Goal: Information Seeking & Learning: Learn about a topic

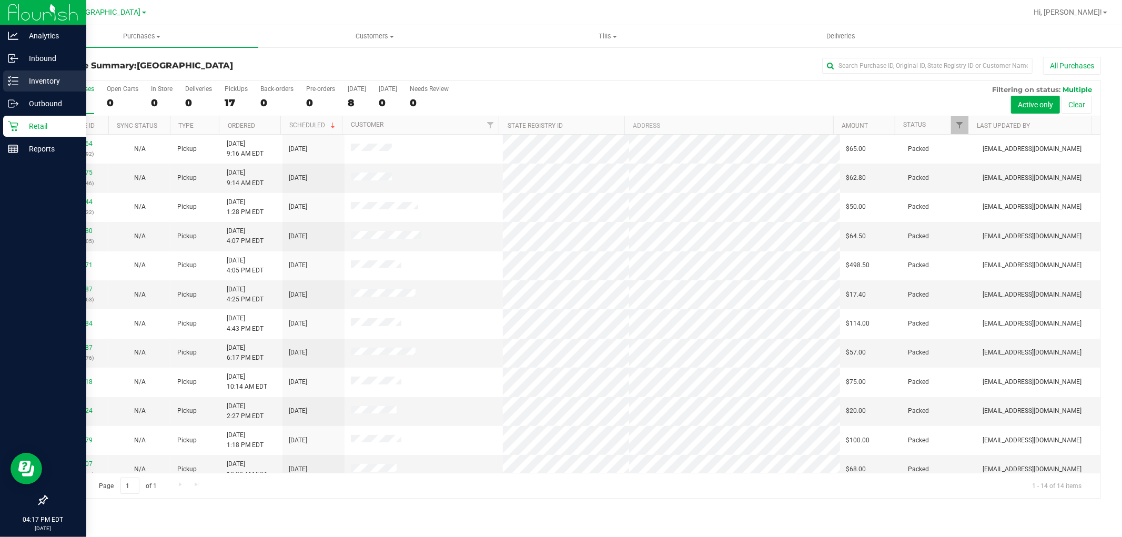
click at [51, 82] on p "Inventory" at bounding box center [49, 81] width 63 height 13
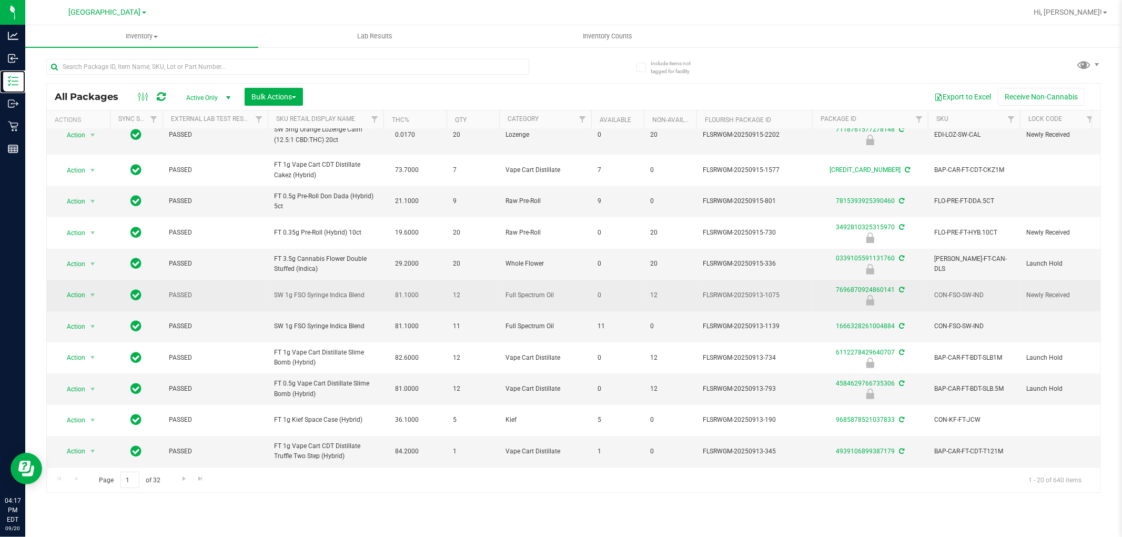
scroll to position [319, 0]
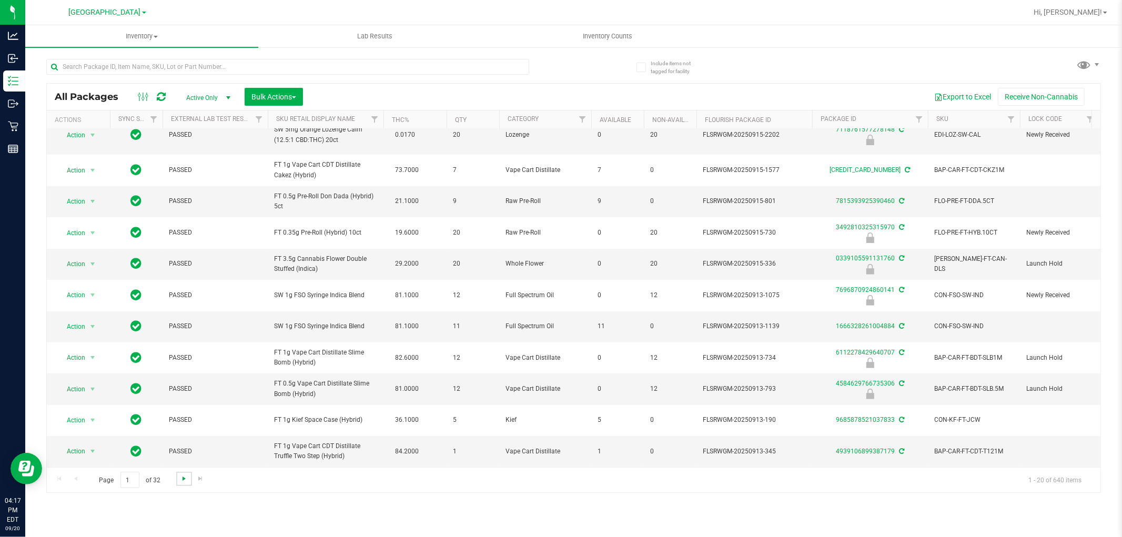
click at [186, 481] on span "Go to the next page" at bounding box center [184, 478] width 8 height 8
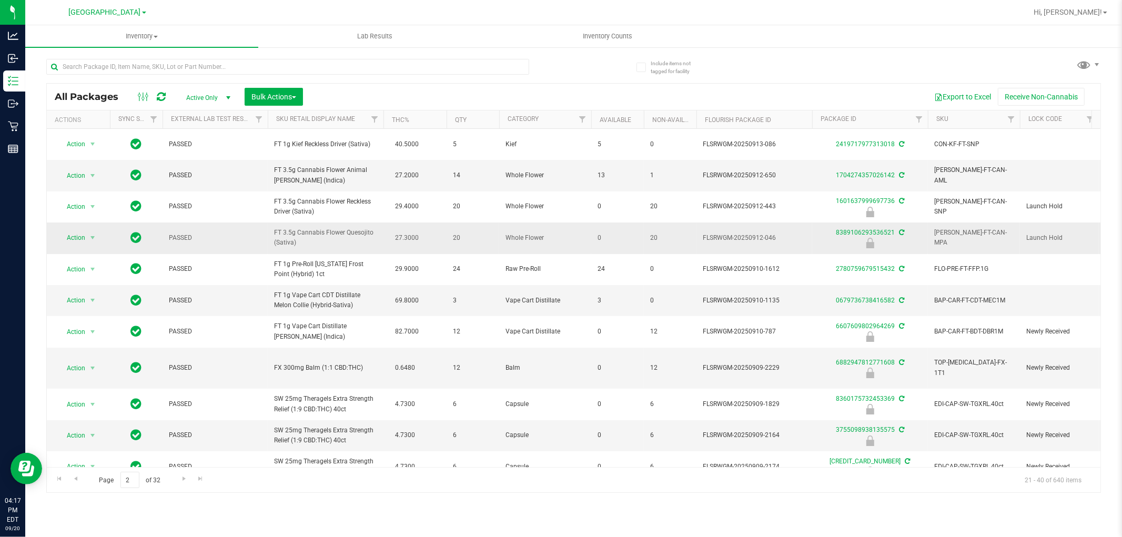
click at [324, 232] on span "FT 3.5g Cannabis Flower Quesojito (Sativa)" at bounding box center [325, 238] width 103 height 20
click at [350, 235] on span "FT 3.5g Cannabis Flower Quesojito (Sativa)" at bounding box center [325, 238] width 103 height 20
drag, startPoint x: 342, startPoint y: 232, endPoint x: 267, endPoint y: 228, distance: 75.3
click at [267, 228] on tr "Action Action Edit attributes Global inventory Locate package Package audit log…" at bounding box center [1018, 237] width 1943 height 31
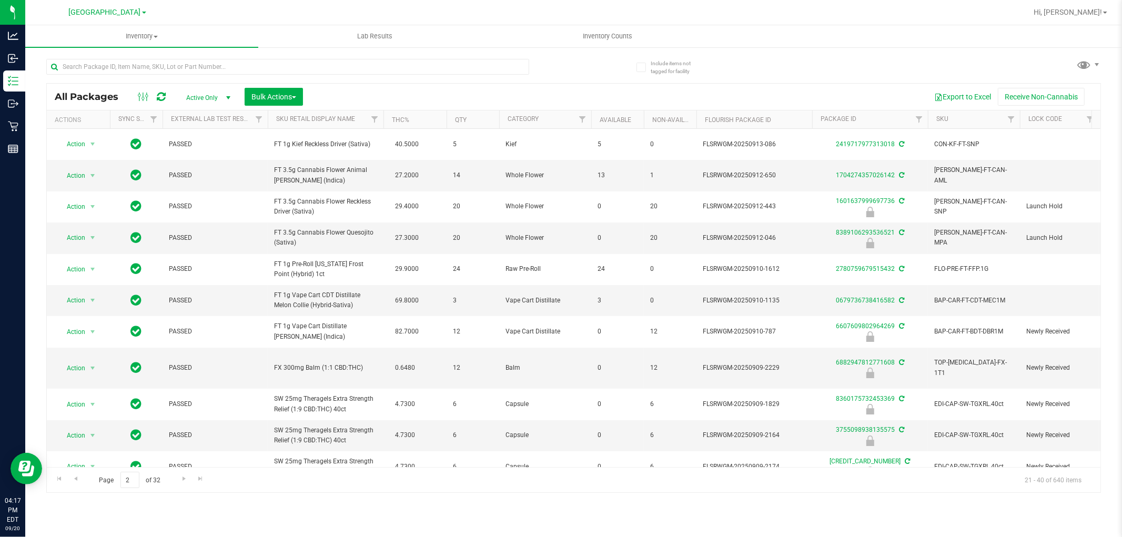
copy tr "FT 3.5g Cannabis [PERSON_NAME]"
click at [314, 72] on input "text" at bounding box center [287, 67] width 483 height 16
paste input "FT 3.5g Cannabis [PERSON_NAME]"
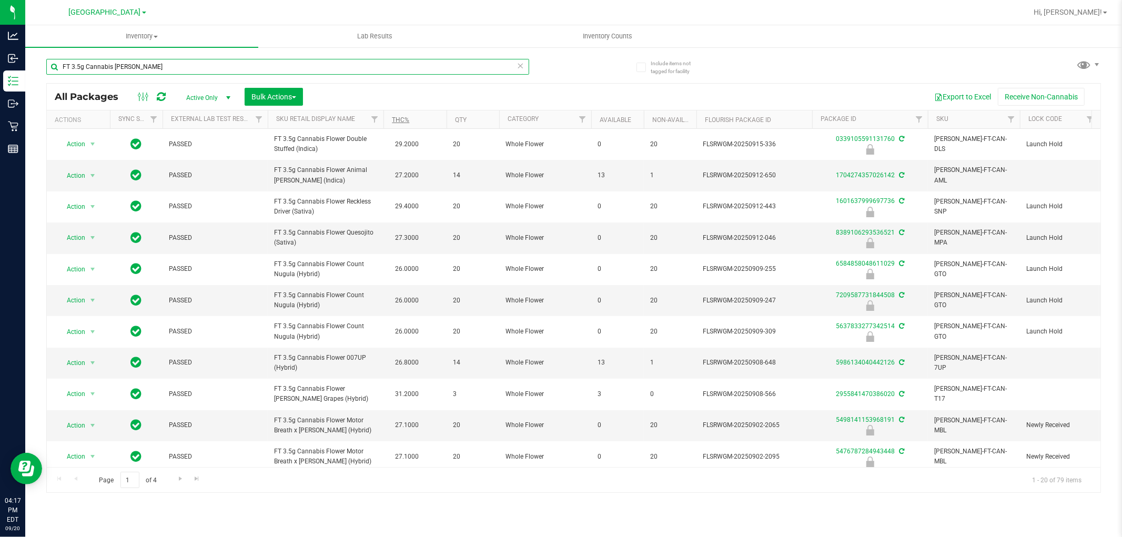
type input "FT 3.5g Cannabis [PERSON_NAME]"
click at [407, 119] on link "THC%" at bounding box center [400, 119] width 17 height 7
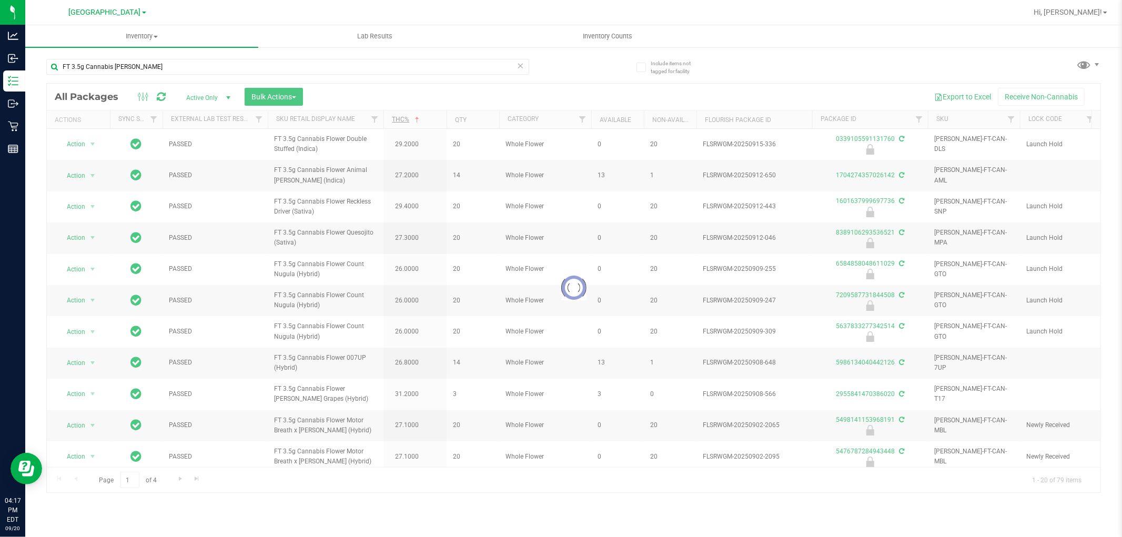
click at [407, 119] on div at bounding box center [573, 288] width 1053 height 409
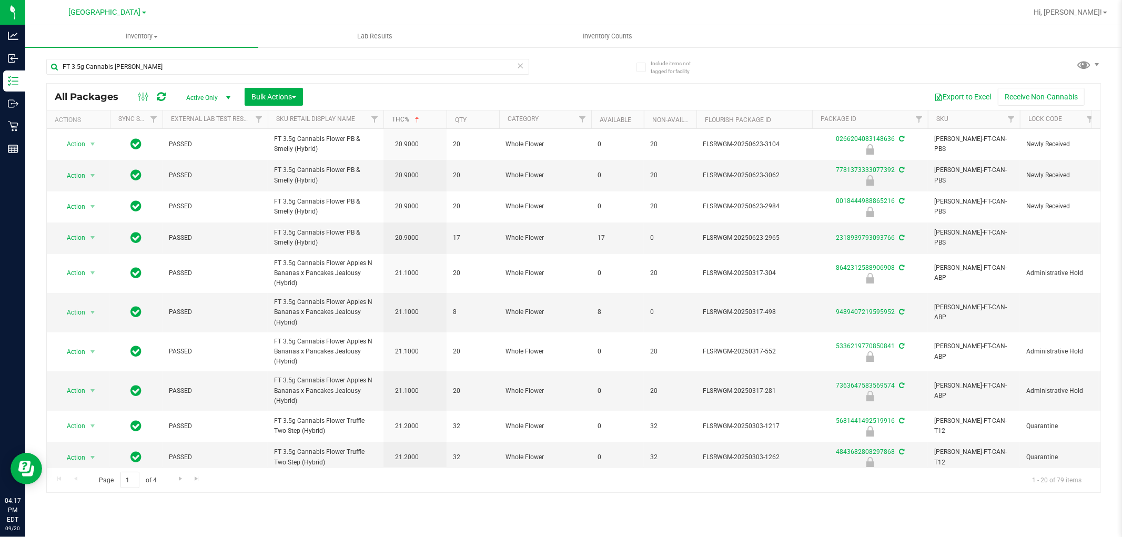
click at [407, 119] on link "THC%" at bounding box center [406, 119] width 29 height 7
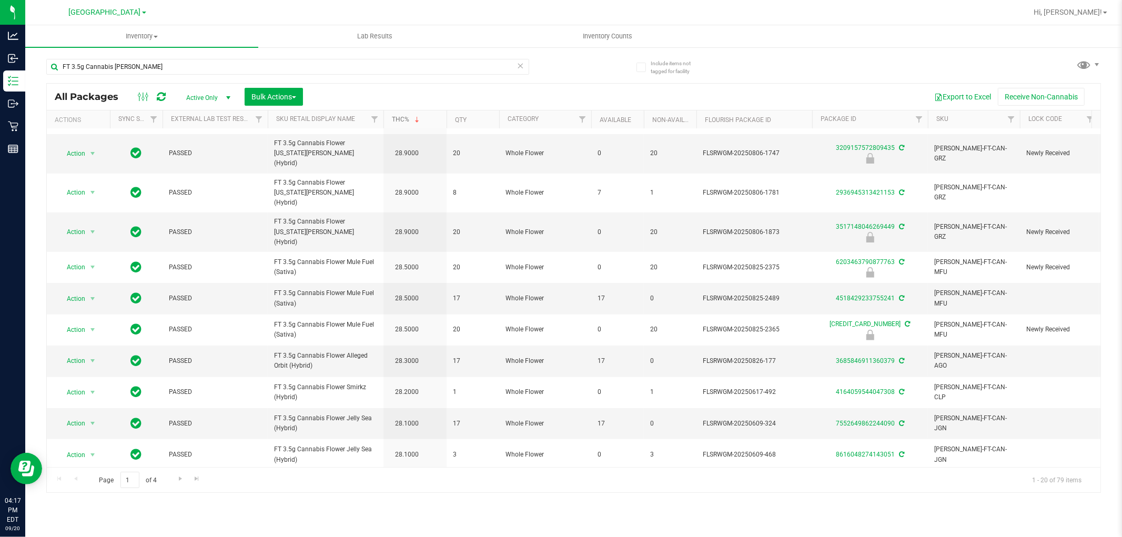
scroll to position [296, 0]
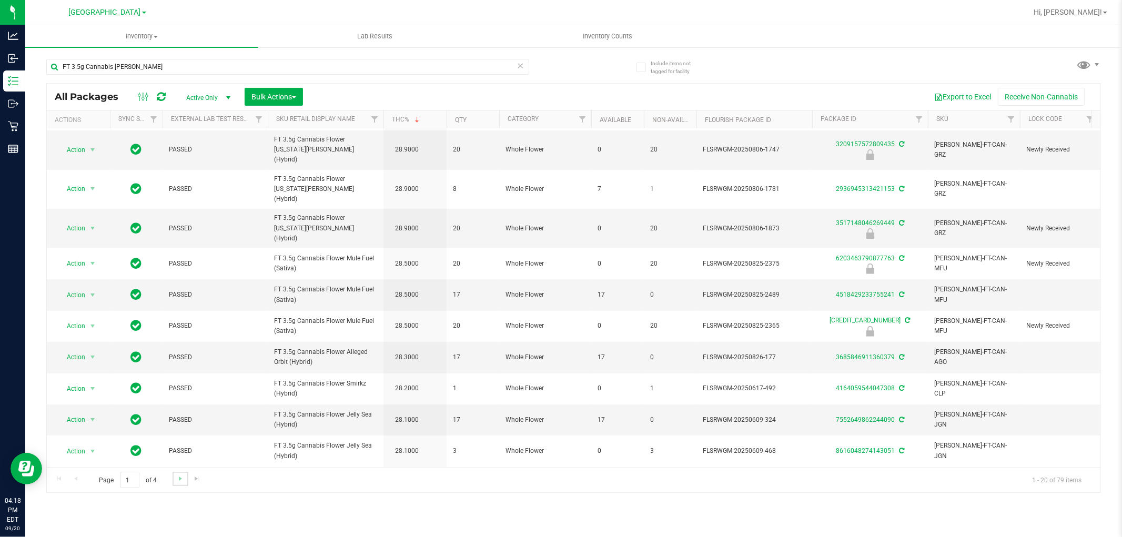
click at [179, 484] on link "Go to the next page" at bounding box center [179, 479] width 15 height 14
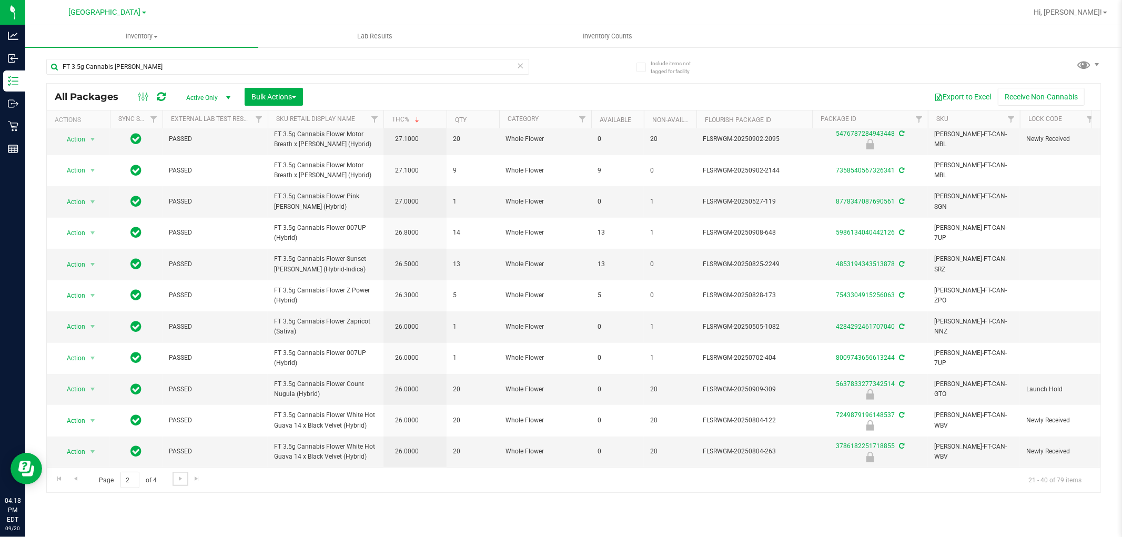
scroll to position [296, 0]
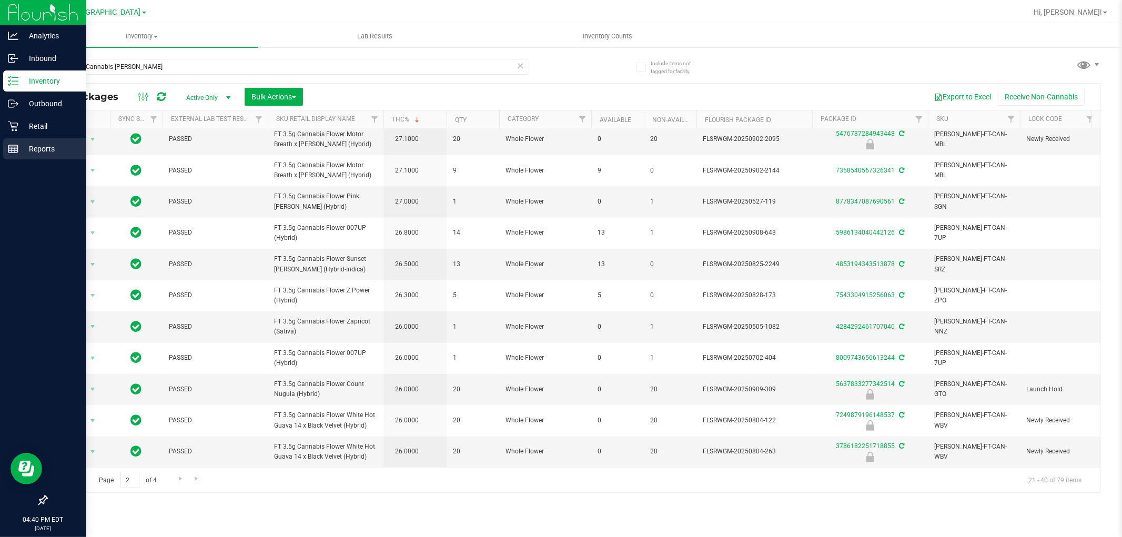
click at [2, 139] on link "Reports" at bounding box center [43, 149] width 86 height 23
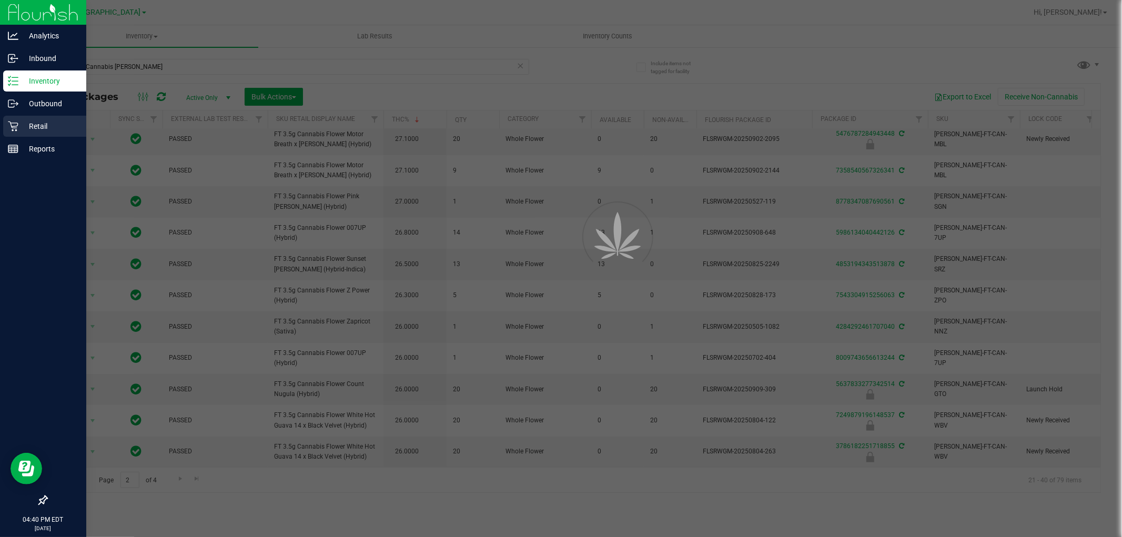
click at [14, 122] on icon at bounding box center [13, 126] width 11 height 11
